Goal: Task Accomplishment & Management: Use online tool/utility

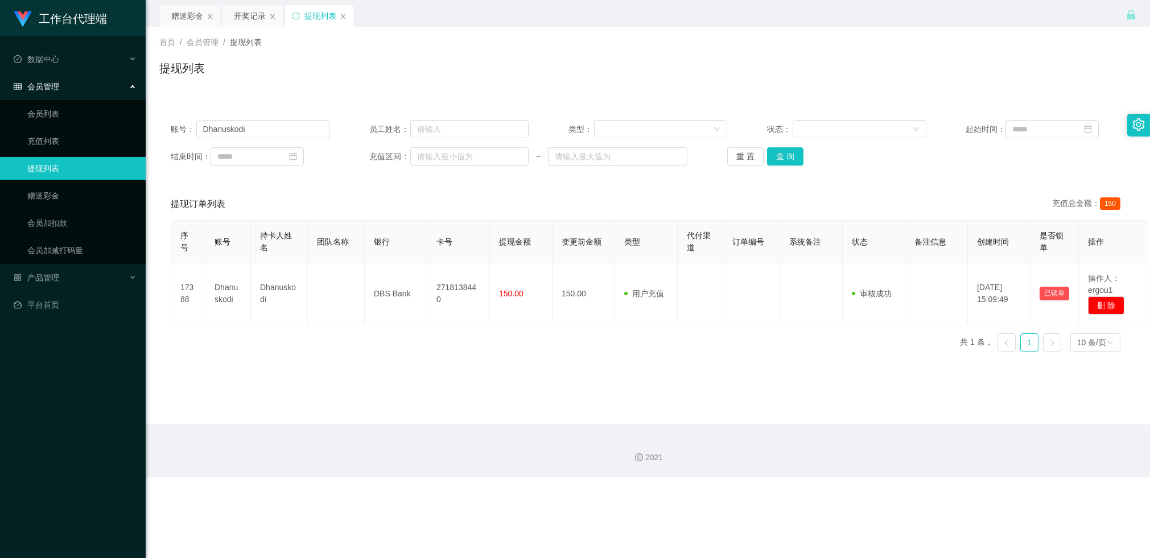
click at [197, 26] on div "赠送彩金" at bounding box center [187, 16] width 32 height 22
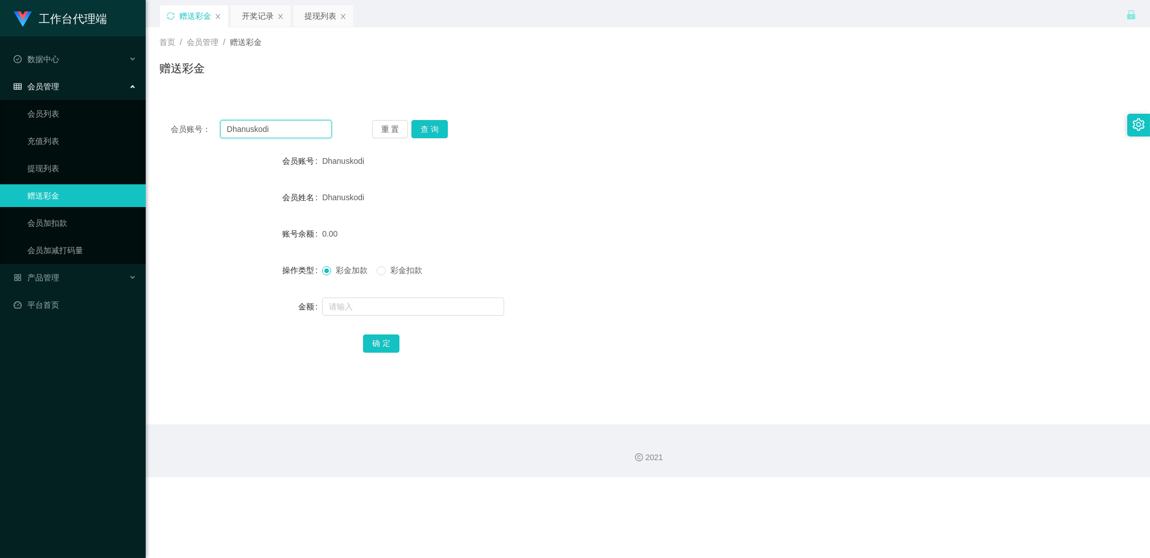
click at [265, 135] on input "Dhanuskodi" at bounding box center [276, 129] width 112 height 18
paste input "85593275"
type input "85593275"
click at [427, 127] on button "查 询" at bounding box center [429, 129] width 36 height 18
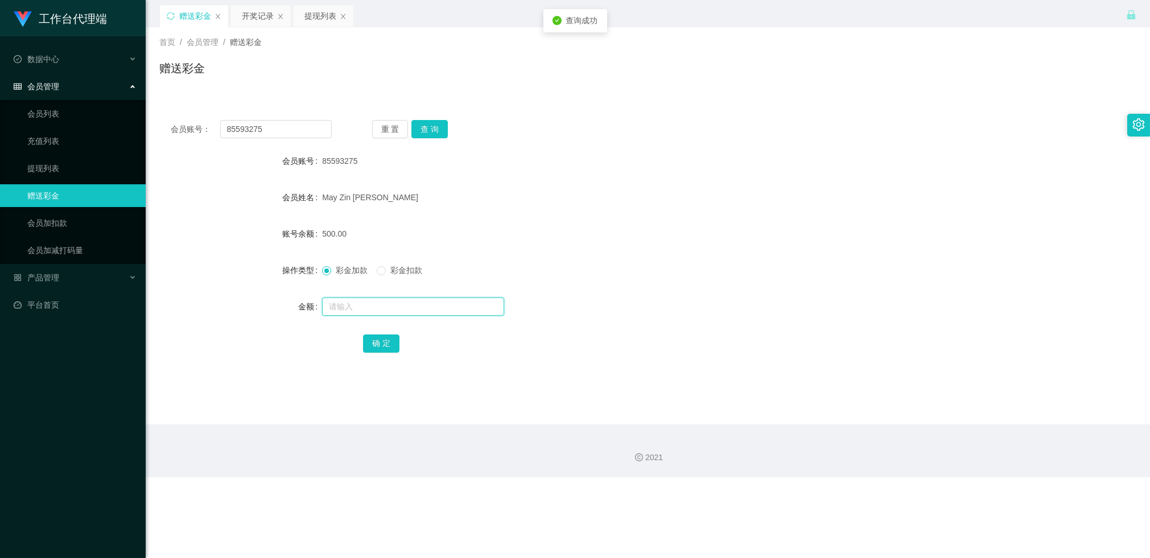
click at [336, 304] on input "text" at bounding box center [413, 307] width 182 height 18
type input "1000"
click at [385, 343] on button "确 定" at bounding box center [381, 344] width 36 height 18
click at [489, 239] on div "1500.00" at bounding box center [607, 233] width 570 height 23
click at [435, 131] on button "查 询" at bounding box center [429, 129] width 36 height 18
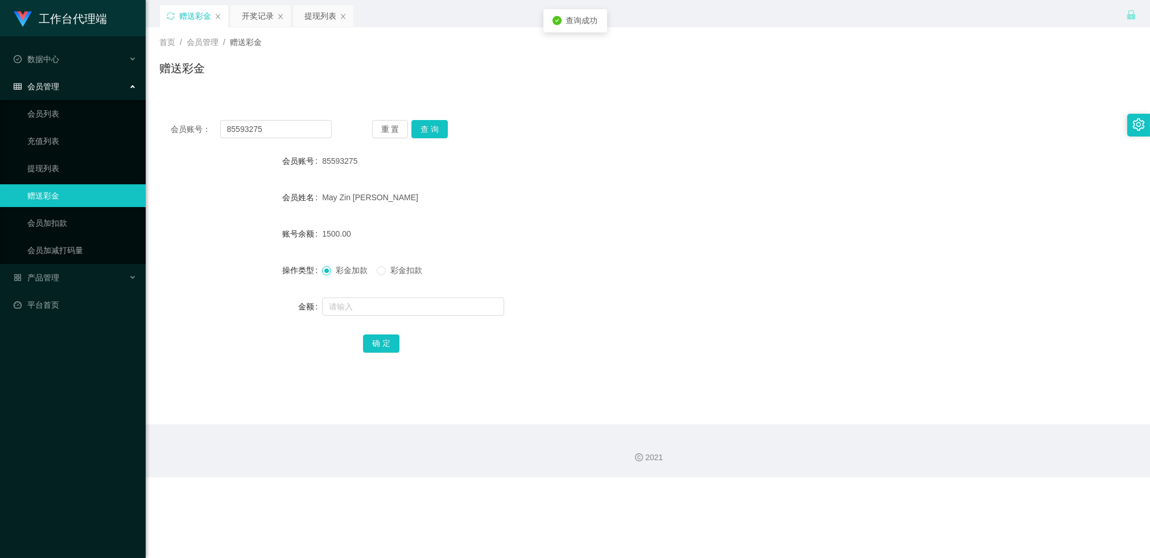
click at [473, 170] on div "85593275" at bounding box center [607, 161] width 570 height 23
click at [491, 189] on div "May Zin [PERSON_NAME]" at bounding box center [607, 197] width 570 height 23
